Goal: Task Accomplishment & Management: Use online tool/utility

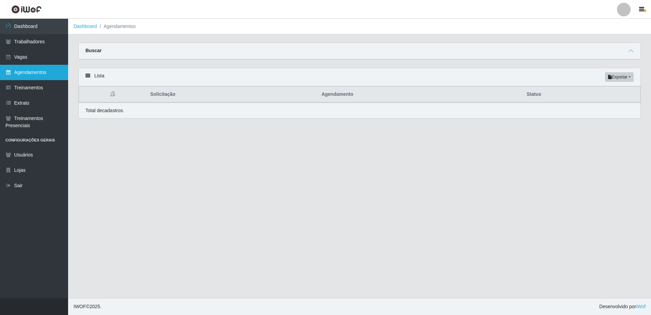
click at [38, 75] on link "Agendamentos" at bounding box center [34, 72] width 68 height 15
click at [26, 71] on link "Agendamentos" at bounding box center [34, 72] width 68 height 15
click at [633, 51] on icon at bounding box center [630, 50] width 5 height 5
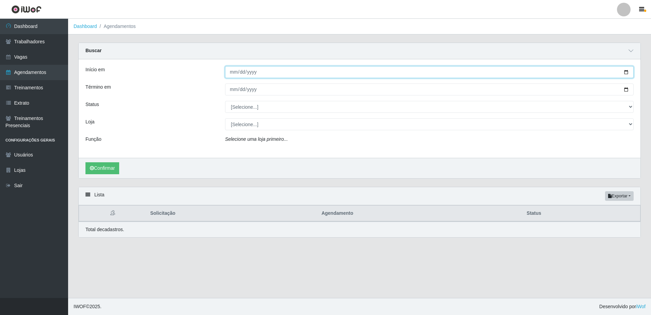
click at [226, 73] on input "Início em" at bounding box center [429, 72] width 408 height 12
click at [229, 74] on input "Início em" at bounding box center [429, 72] width 408 height 12
type input "[DATE]"
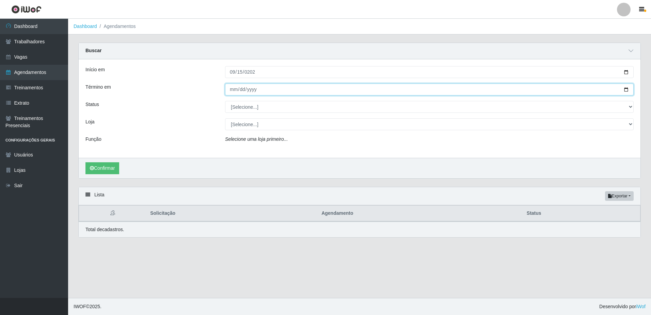
click at [230, 90] on input "Término em" at bounding box center [429, 89] width 408 height 12
type input "[DATE]"
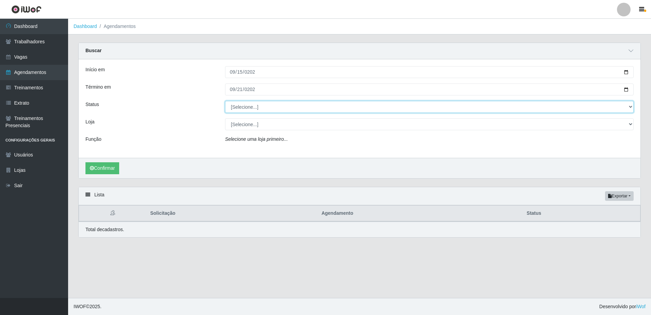
click at [290, 109] on select "[Selecione...] AGENDADO AGUARDANDO LIBERAR EM ANDAMENTO EM REVISÃO FINALIZADO C…" at bounding box center [429, 107] width 408 height 12
select select "FINALIZADO"
click at [225, 101] on select "[Selecione...] AGENDADO AGUARDANDO LIBERAR EM ANDAMENTO EM REVISÃO FINALIZADO C…" at bounding box center [429, 107] width 408 height 12
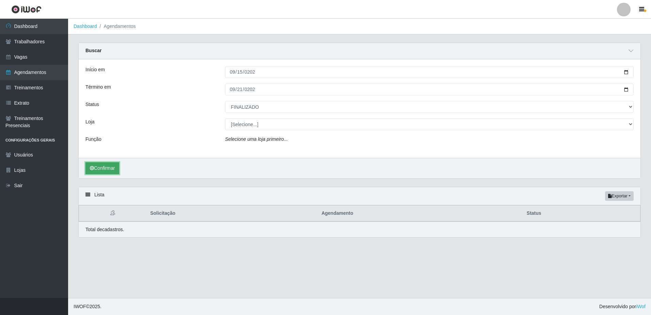
click at [119, 169] on button "Confirmar" at bounding box center [102, 168] width 34 height 12
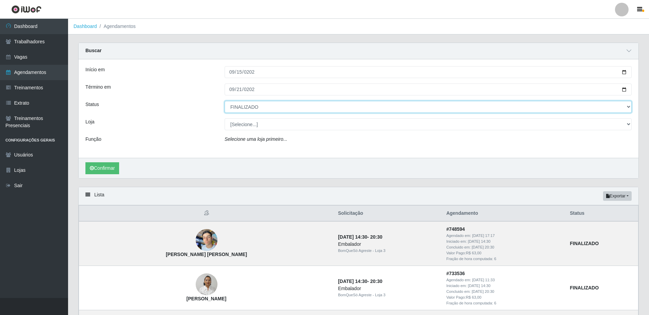
click at [264, 107] on select "[Selecione...] AGENDADO AGUARDANDO LIBERAR EM ANDAMENTO EM REVISÃO FINALIZADO C…" at bounding box center [428, 107] width 407 height 12
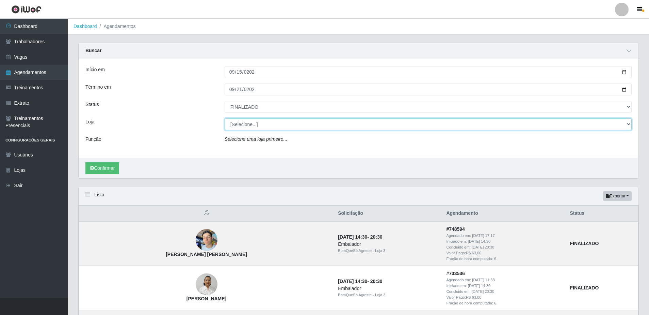
click at [271, 125] on select "[Selecione...] BomQueSó Agreste - Loja 1 BomQueSó Agreste - Loja 2 BomQueSó Agr…" at bounding box center [428, 124] width 407 height 12
click at [225, 118] on select "[Selecione...] BomQueSó Agreste - Loja 1 BomQueSó Agreste - Loja 2 BomQueSó Agr…" at bounding box center [428, 124] width 407 height 12
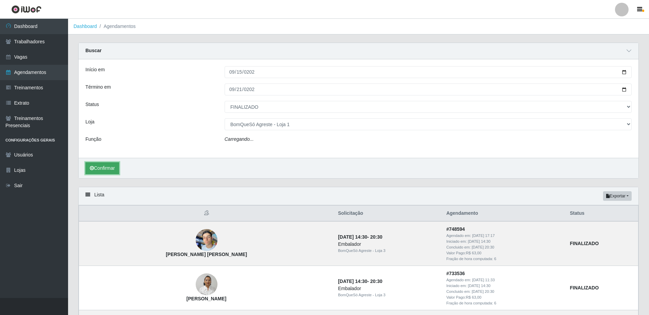
click at [93, 167] on icon "submit" at bounding box center [92, 167] width 4 height 5
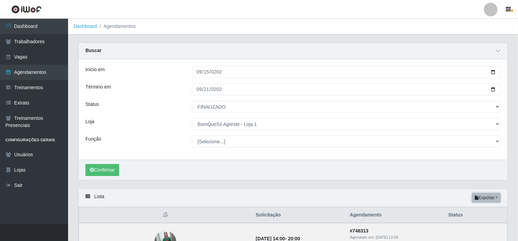
click at [486, 195] on button "Exportar" at bounding box center [486, 198] width 29 height 10
click at [479, 224] on button "Excel" at bounding box center [474, 225] width 54 height 14
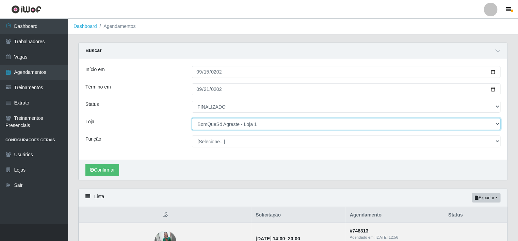
click at [234, 125] on select "[Selecione...] BomQueSó Agreste - Loja 1 BomQueSó Agreste - Loja 2 BomQueSó Agr…" at bounding box center [346, 124] width 309 height 12
click at [192, 118] on select "[Selecione...] BomQueSó Agreste - Loja 1 BomQueSó Agreste - Loja 2 BomQueSó Agr…" at bounding box center [346, 124] width 309 height 12
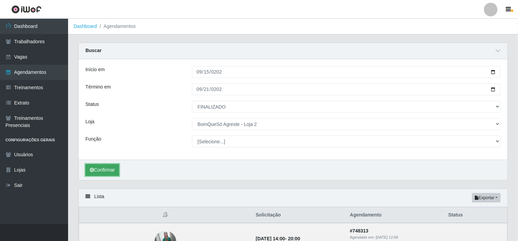
click at [112, 166] on button "Confirmar" at bounding box center [102, 170] width 34 height 12
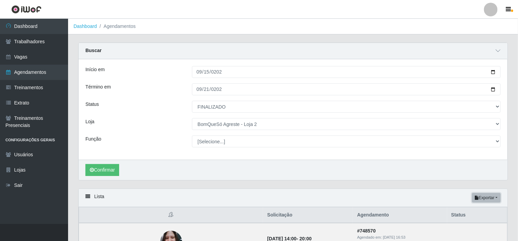
click at [498, 198] on button "Exportar" at bounding box center [486, 198] width 29 height 10
click at [468, 223] on button "Excel" at bounding box center [474, 225] width 54 height 14
click at [498, 198] on button "Exportar" at bounding box center [486, 198] width 29 height 10
click at [471, 223] on button "Excel" at bounding box center [474, 225] width 54 height 14
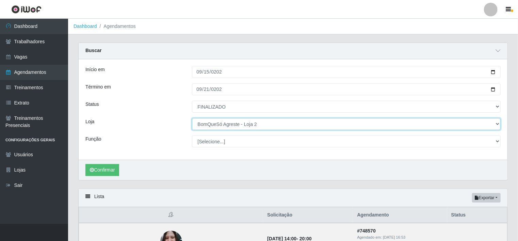
click at [232, 123] on select "[Selecione...] BomQueSó Agreste - Loja 1 BomQueSó Agreste - Loja 2 BomQueSó Agr…" at bounding box center [346, 124] width 309 height 12
select select "215"
click at [192, 118] on select "[Selecione...] BomQueSó Agreste - Loja 1 BomQueSó Agreste - Loja 2 BomQueSó Agr…" at bounding box center [346, 124] width 309 height 12
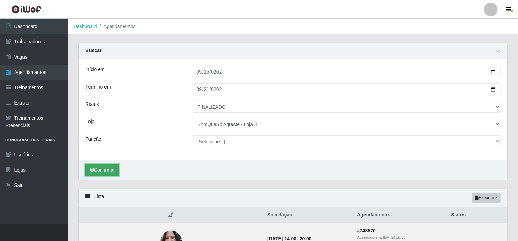
click at [98, 167] on button "Confirmar" at bounding box center [102, 170] width 34 height 12
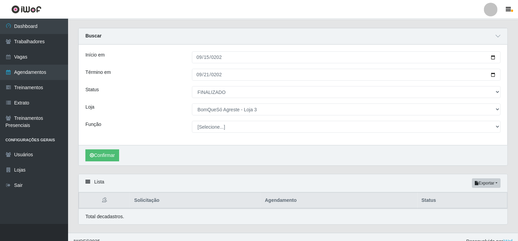
scroll to position [23, 0]
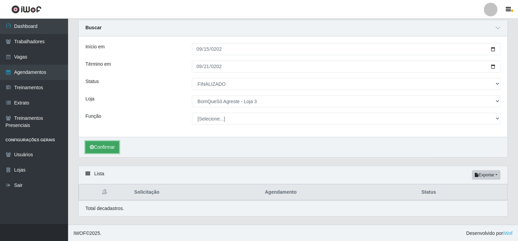
click at [115, 150] on button "Confirmar" at bounding box center [102, 147] width 34 height 12
click at [113, 146] on button "Confirmar" at bounding box center [102, 147] width 34 height 12
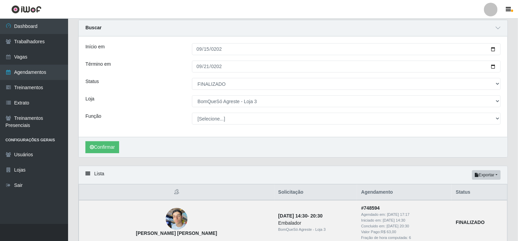
click at [492, 169] on div "Lista Exportar PDF Excel" at bounding box center [293, 175] width 429 height 18
click at [490, 174] on button "Exportar" at bounding box center [486, 175] width 29 height 10
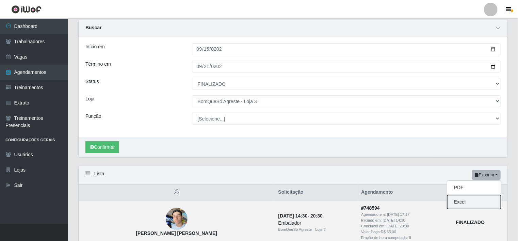
click at [473, 206] on button "Excel" at bounding box center [474, 202] width 54 height 14
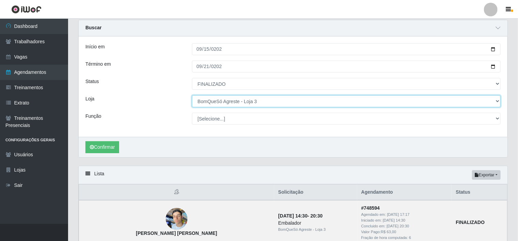
click at [244, 103] on select "[Selecione...] BomQueSó Agreste - Loja 1 BomQueSó Agreste - Loja 2 BomQueSó Agr…" at bounding box center [346, 101] width 309 height 12
click at [237, 105] on select "[Selecione...] BomQueSó Agreste - Loja 1 BomQueSó Agreste - Loja 2 BomQueSó Agr…" at bounding box center [346, 101] width 309 height 12
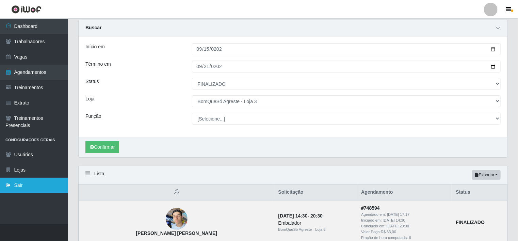
click at [19, 187] on link "Sair" at bounding box center [34, 185] width 68 height 15
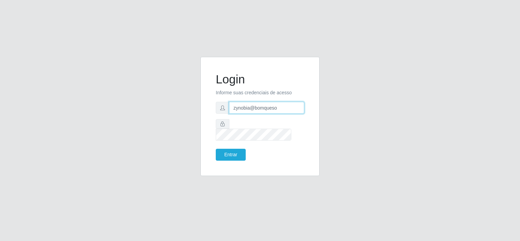
click at [259, 114] on input "zynobia@bomqueso" at bounding box center [266, 108] width 75 height 12
type input "zynobia@redecompras"
click at [231, 150] on button "Entrar" at bounding box center [231, 155] width 30 height 12
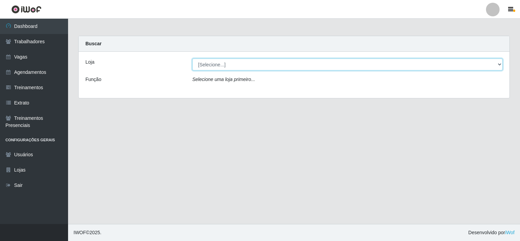
click at [242, 63] on select "[Selecione...] Rede Compras Supermercados - LOJA 1 Rede Compras Supermercados -…" at bounding box center [347, 65] width 310 height 12
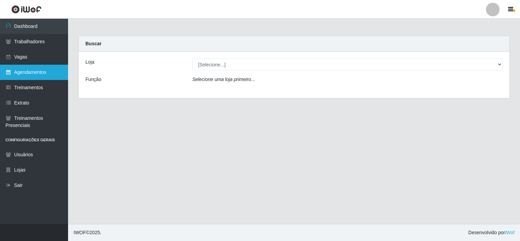
click at [30, 71] on link "Agendamentos" at bounding box center [34, 72] width 68 height 15
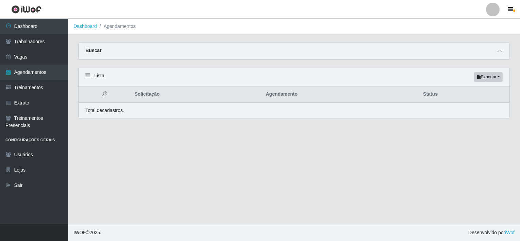
click at [498, 50] on icon at bounding box center [500, 50] width 5 height 5
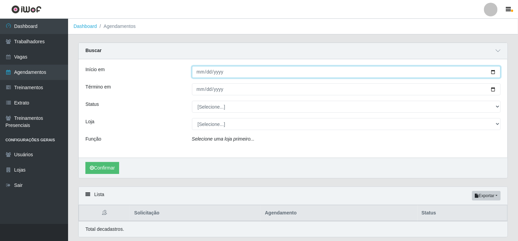
click at [197, 78] on input "Início em" at bounding box center [346, 72] width 309 height 12
type input "[DATE]"
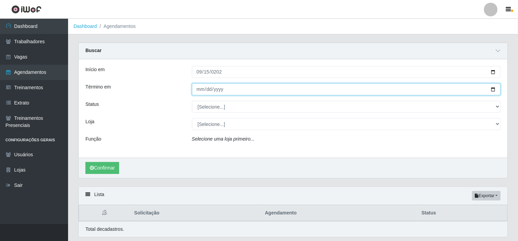
click at [195, 91] on input "Término em" at bounding box center [346, 89] width 309 height 12
type input "[DATE]"
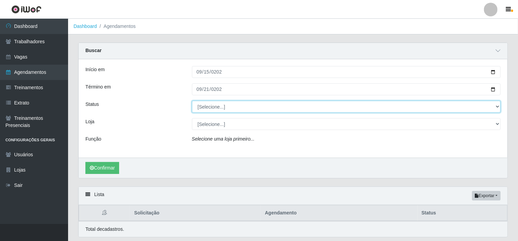
click at [287, 109] on select "[Selecione...] AGENDADO AGUARDANDO LIBERAR EM ANDAMENTO EM REVISÃO FINALIZADO C…" at bounding box center [346, 107] width 309 height 12
select select "FINALIZADO"
click at [192, 101] on select "[Selecione...] AGENDADO AGUARDANDO LIBERAR EM ANDAMENTO EM REVISÃO FINALIZADO C…" at bounding box center [346, 107] width 309 height 12
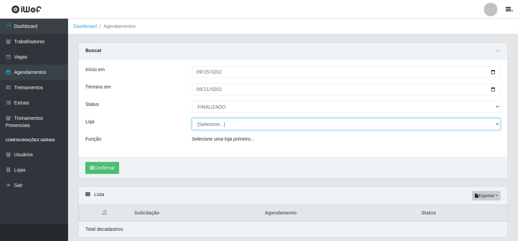
click at [226, 126] on select "[Selecione...] Rede Compras Supermercados - LOJA 1 Rede Compras Supermercados -…" at bounding box center [346, 124] width 309 height 12
click at [192, 118] on select "[Selecione...] Rede Compras Supermercados - LOJA 1 Rede Compras Supermercados -…" at bounding box center [346, 124] width 309 height 12
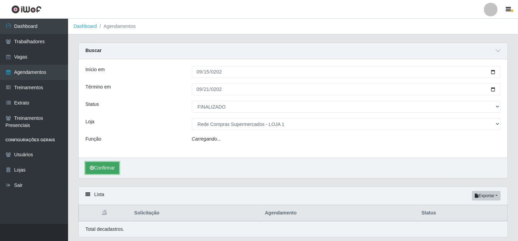
click at [104, 166] on button "Confirmar" at bounding box center [102, 168] width 34 height 12
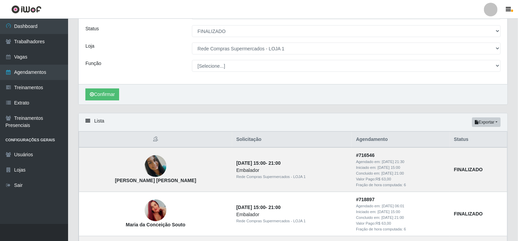
scroll to position [34, 0]
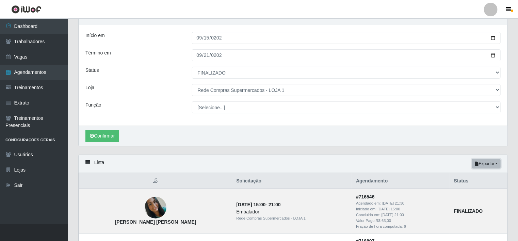
click at [491, 160] on button "Exportar" at bounding box center [486, 164] width 29 height 10
click at [464, 188] on button "Excel" at bounding box center [474, 191] width 54 height 14
click at [495, 166] on button "Exportar" at bounding box center [486, 164] width 29 height 10
click at [477, 190] on button "Excel" at bounding box center [474, 191] width 54 height 14
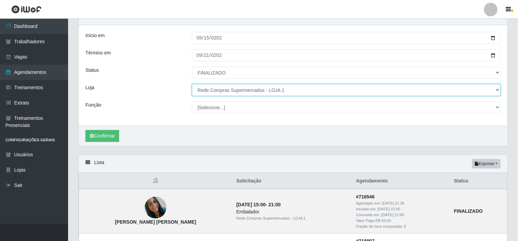
click at [289, 87] on select "[Selecione...] Rede Compras Supermercados - LOJA 1 Rede Compras Supermercados -…" at bounding box center [346, 90] width 309 height 12
click at [192, 84] on select "[Selecione...] Rede Compras Supermercados - LOJA 1 Rede Compras Supermercados -…" at bounding box center [346, 90] width 309 height 12
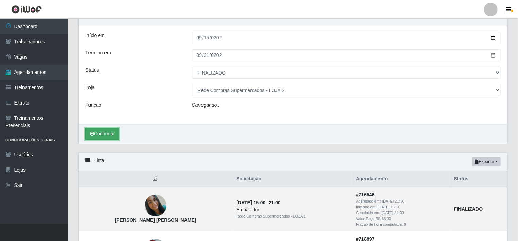
click at [105, 134] on button "Confirmar" at bounding box center [102, 134] width 34 height 12
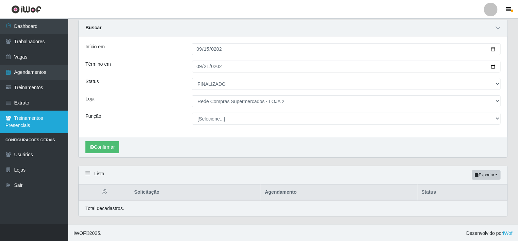
scroll to position [34, 0]
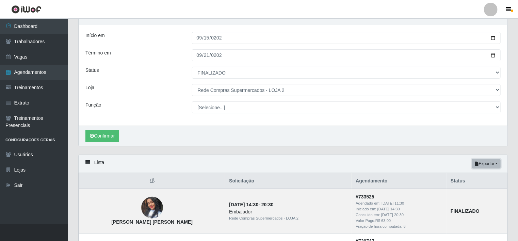
click at [486, 161] on button "Exportar" at bounding box center [486, 164] width 29 height 10
click at [473, 187] on button "Excel" at bounding box center [474, 191] width 54 height 14
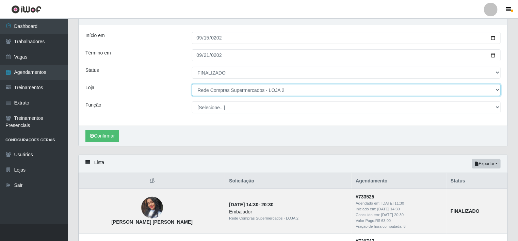
click at [274, 91] on select "[Selecione...] Rede Compras Supermercados - LOJA 1 Rede Compras Supermercados -…" at bounding box center [346, 90] width 309 height 12
select select "162"
click at [192, 84] on select "[Selecione...] Rede Compras Supermercados - LOJA 1 Rede Compras Supermercados -…" at bounding box center [346, 90] width 309 height 12
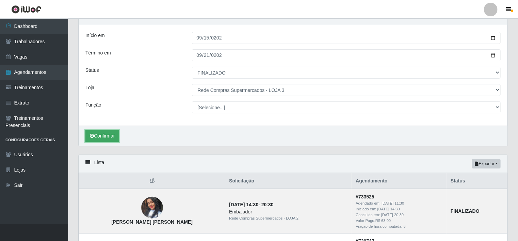
click at [101, 131] on button "Confirmar" at bounding box center [102, 136] width 34 height 12
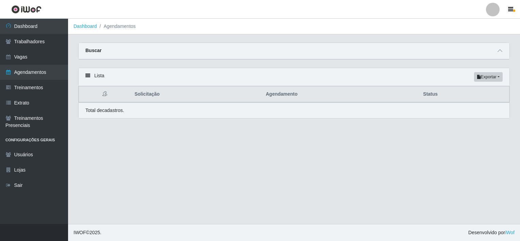
select select "FINALIZADO"
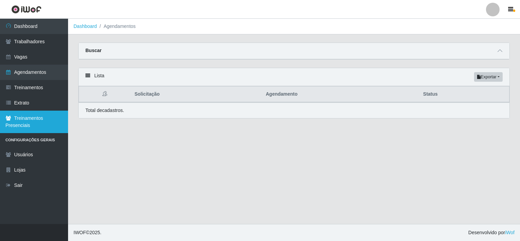
select select "162"
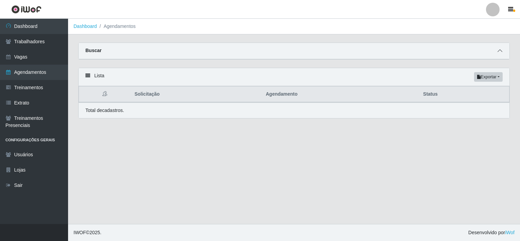
click at [500, 52] on icon at bounding box center [500, 50] width 5 height 5
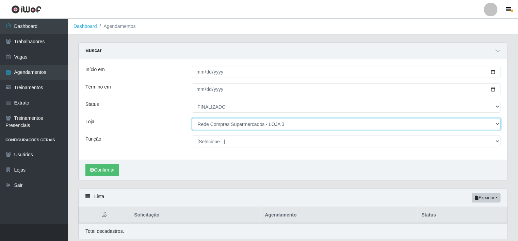
click at [233, 124] on select "[Selecione...] Rede Compras Supermercados - LOJA 1 Rede Compras Supermercados -…" at bounding box center [346, 124] width 309 height 12
click at [192, 118] on select "[Selecione...] Rede Compras Supermercados - LOJA 1 Rede Compras Supermercados -…" at bounding box center [346, 124] width 309 height 12
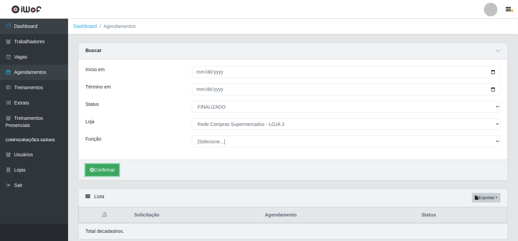
click at [97, 169] on button "Confirmar" at bounding box center [102, 170] width 34 height 12
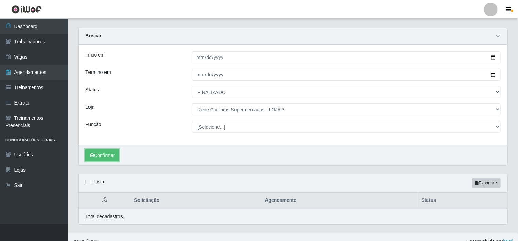
scroll to position [23, 0]
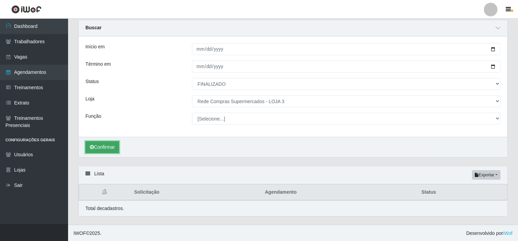
click at [99, 145] on button "Confirmar" at bounding box center [102, 147] width 34 height 12
click at [109, 150] on button "Confirmar" at bounding box center [102, 147] width 34 height 12
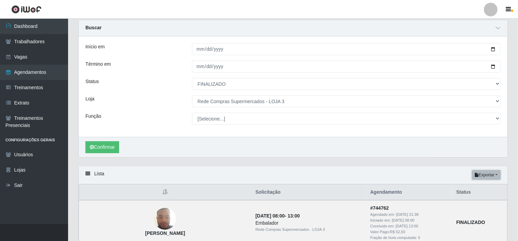
click at [489, 176] on button "Exportar" at bounding box center [486, 175] width 29 height 10
click at [476, 199] on button "Excel" at bounding box center [474, 202] width 54 height 14
click at [485, 173] on button "Exportar" at bounding box center [486, 175] width 29 height 10
click at [457, 202] on button "Excel" at bounding box center [474, 202] width 54 height 14
